Goal: Use online tool/utility: Use online tool/utility

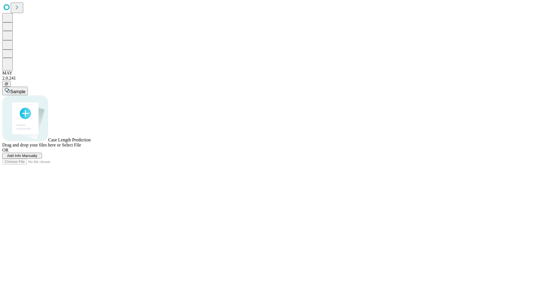
click at [37, 158] on span "Add Info Manually" at bounding box center [22, 156] width 30 height 4
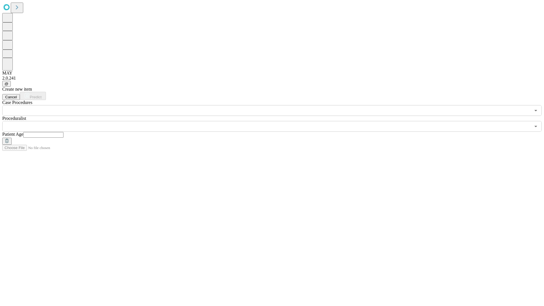
click at [63, 132] on input "text" at bounding box center [43, 135] width 40 height 6
type input "**"
click at [276, 121] on input "text" at bounding box center [266, 126] width 528 height 11
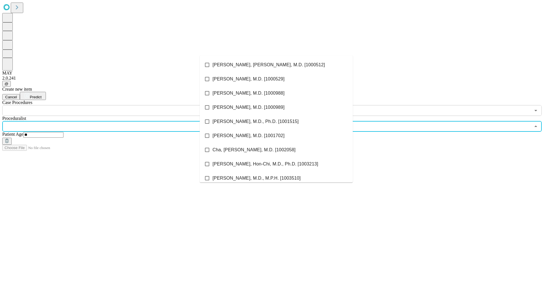
click at [276, 65] on li "[PERSON_NAME], [PERSON_NAME], M.D. [1000512]" at bounding box center [276, 65] width 153 height 14
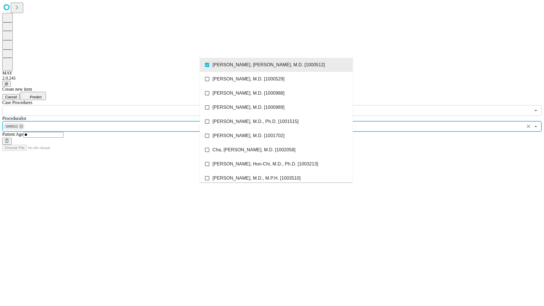
click at [119, 105] on input "text" at bounding box center [266, 110] width 528 height 11
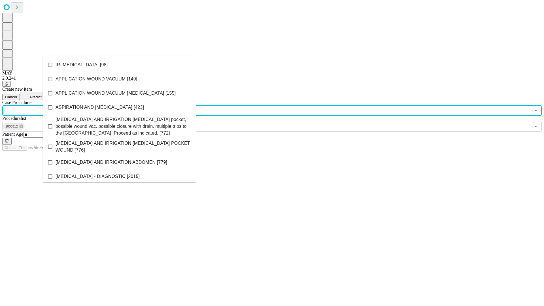
click at [119, 65] on li "IR [MEDICAL_DATA] [98]" at bounding box center [119, 65] width 153 height 14
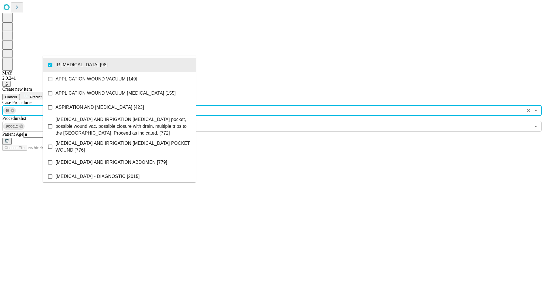
click at [41, 95] on span "Predict" at bounding box center [36, 97] width 12 height 4
